Goal: Information Seeking & Learning: Learn about a topic

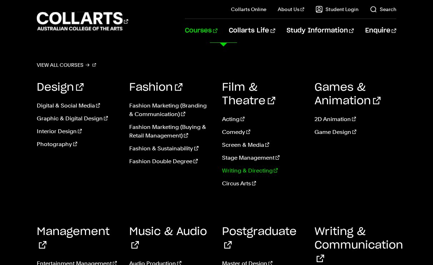
scroll to position [558, 0]
click at [237, 115] on link "Acting" at bounding box center [263, 119] width 82 height 9
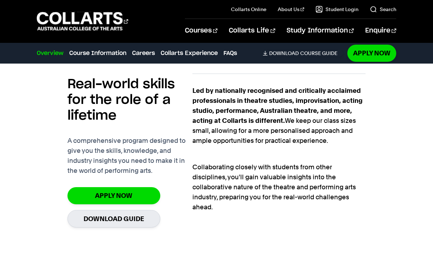
scroll to position [427, 0]
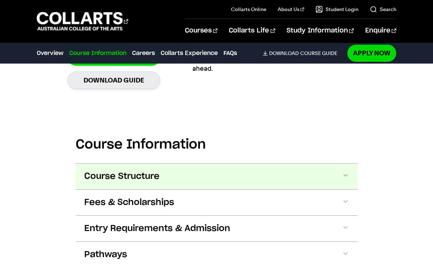
click at [194, 179] on button "Course Structure" at bounding box center [217, 176] width 282 height 26
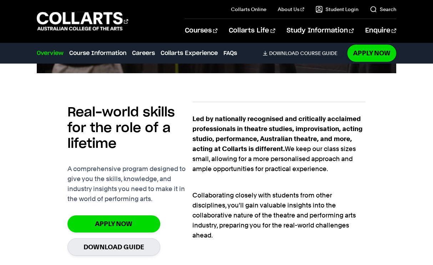
scroll to position [415, 0]
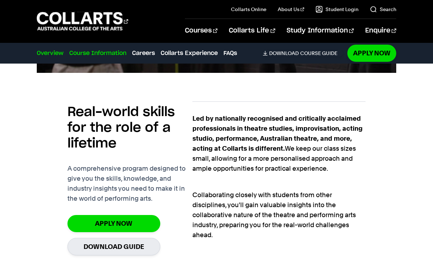
click at [92, 54] on link "Course Information" at bounding box center [97, 53] width 57 height 9
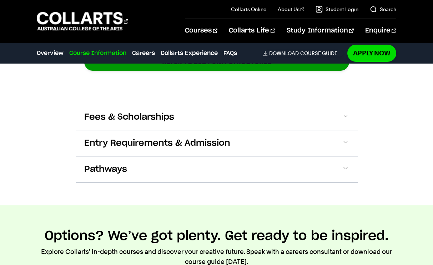
scroll to position [1167, 0]
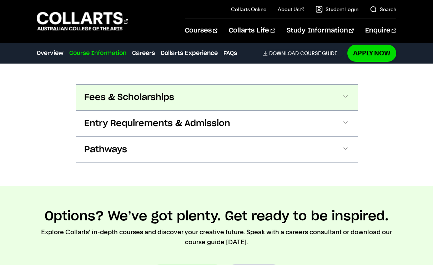
click at [211, 100] on button "Fees & Scholarships" at bounding box center [217, 98] width 282 height 26
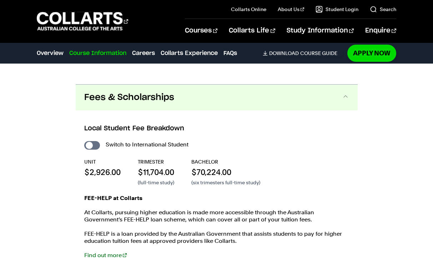
scroll to position [1187, 0]
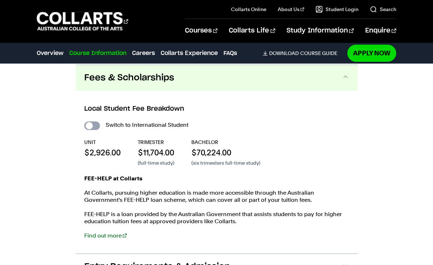
click at [98, 122] on input "International Student" at bounding box center [92, 125] width 16 height 9
checkbox input "true"
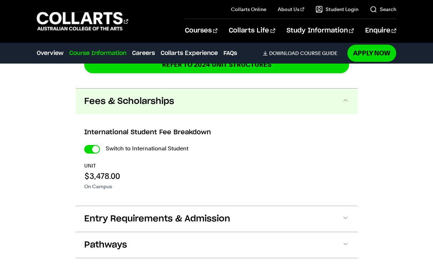
scroll to position [1290, 0]
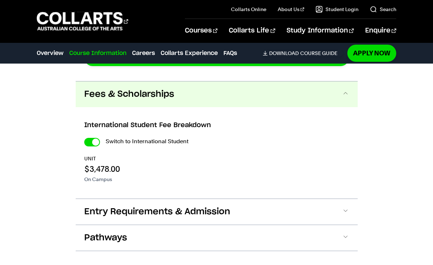
click at [100, 178] on p "On Campus" at bounding box center [102, 179] width 36 height 7
click at [94, 142] on input "International Student" at bounding box center [92, 142] width 16 height 9
checkbox input "false"
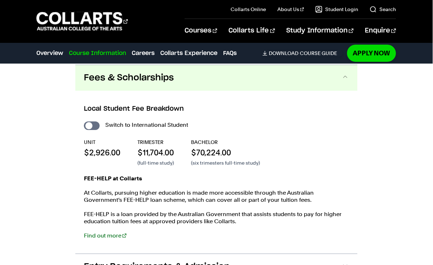
scroll to position [1188, 0]
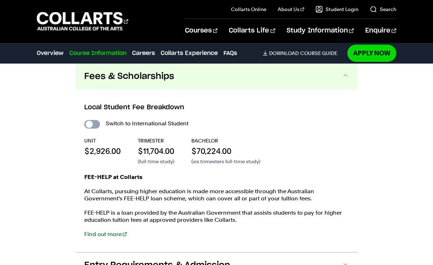
click at [88, 124] on input "International Student" at bounding box center [92, 124] width 16 height 9
checkbox input "true"
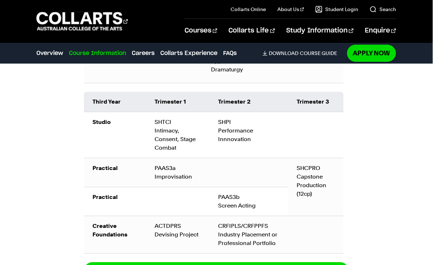
scroll to position [1079, 0]
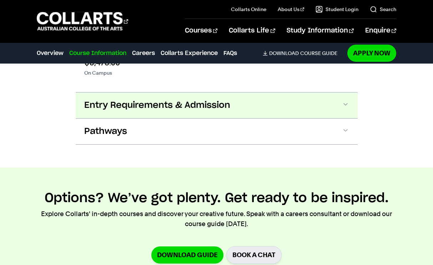
click at [134, 107] on span "Entry Requirements & Admission" at bounding box center [157, 105] width 146 height 11
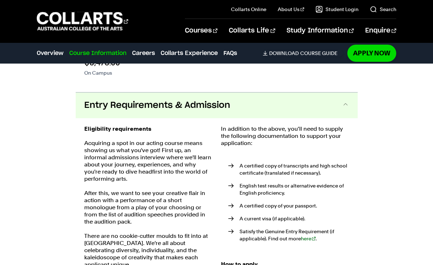
scroll to position [1424, 0]
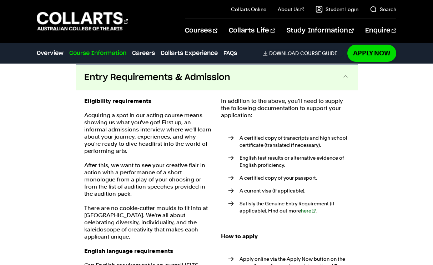
click at [143, 81] on span "Entry Requirements & Admission" at bounding box center [157, 77] width 146 height 11
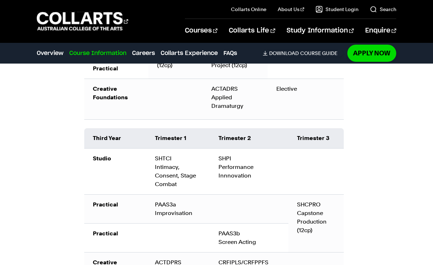
scroll to position [1318, 0]
